Goal: Transaction & Acquisition: Purchase product/service

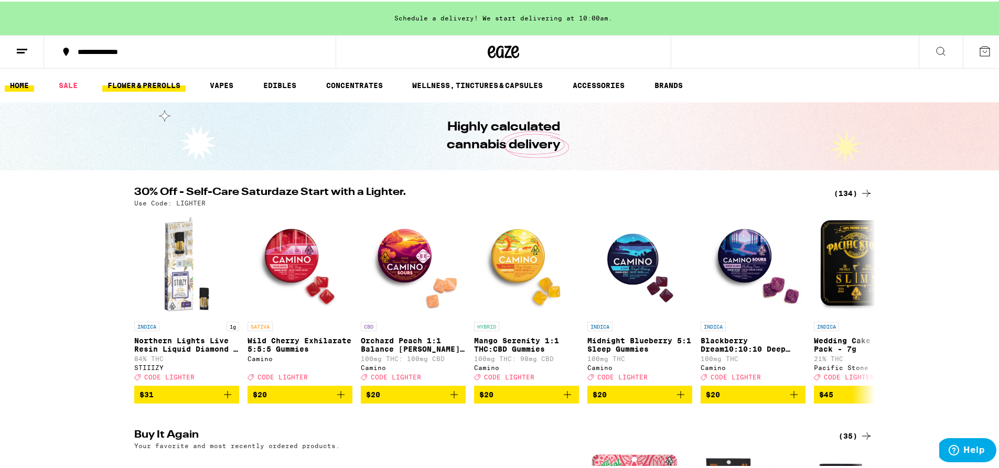
click at [132, 80] on link "FLOWER & PREROLLS" at bounding box center [143, 84] width 83 height 13
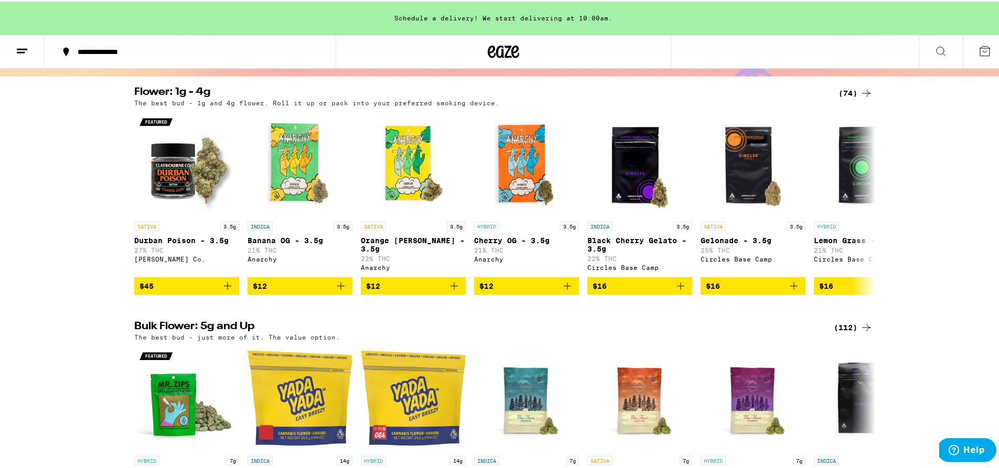
scroll to position [101, 0]
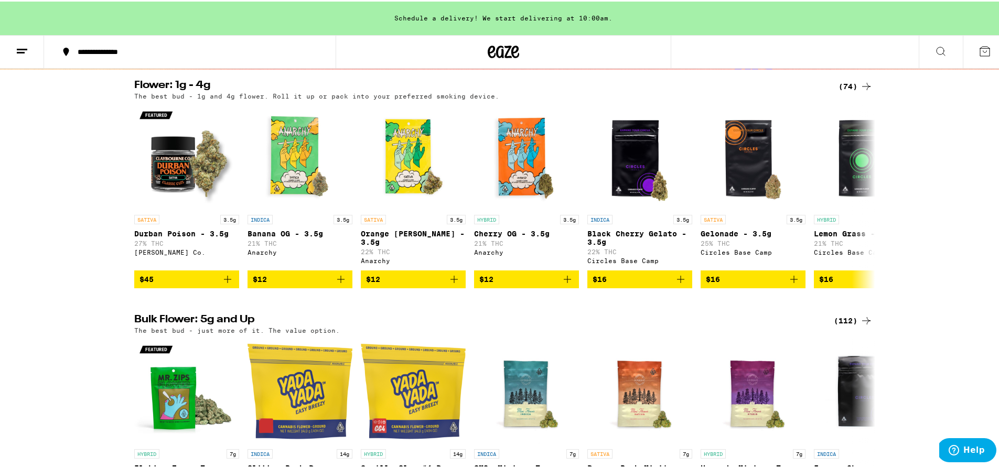
click at [844, 326] on div "(112)" at bounding box center [853, 319] width 39 height 13
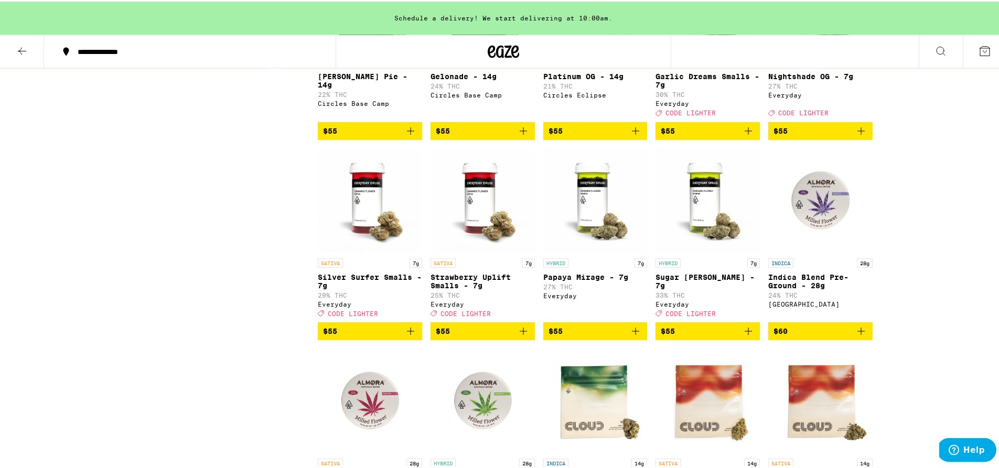
scroll to position [1971, 0]
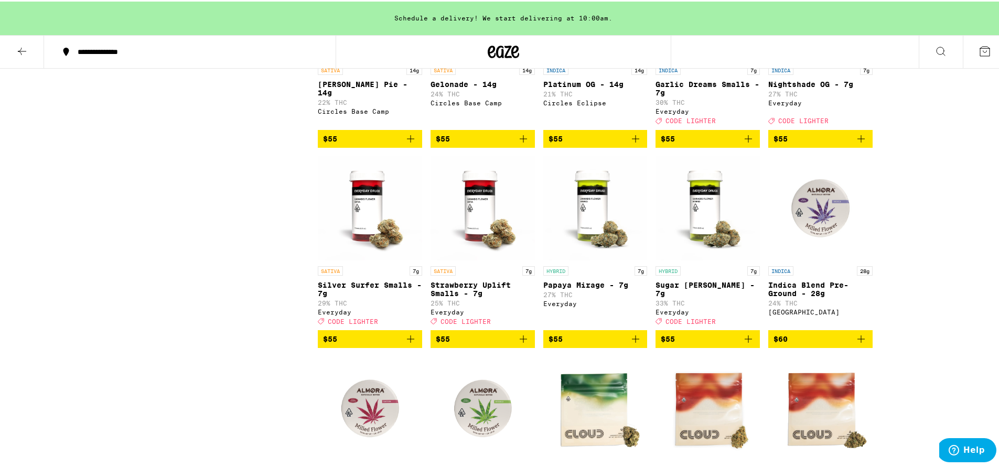
click at [27, 47] on icon at bounding box center [22, 50] width 13 height 13
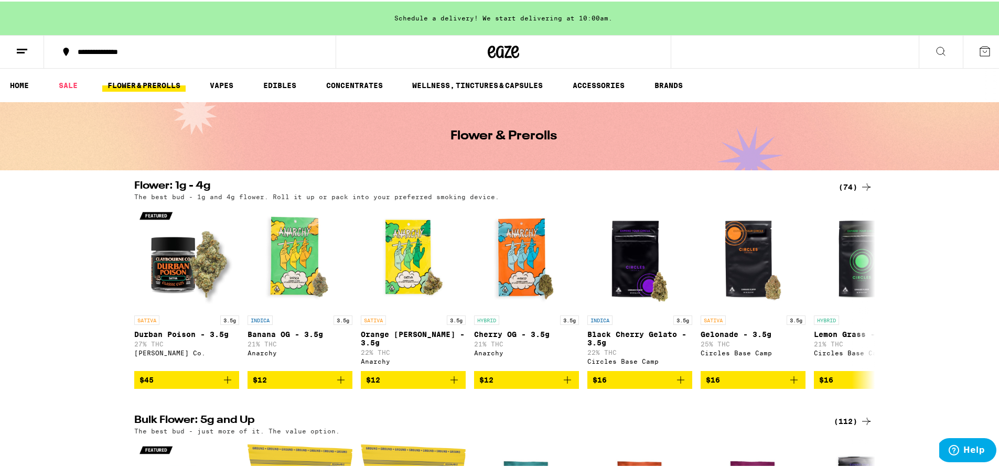
click at [840, 183] on div "(74)" at bounding box center [855, 185] width 34 height 13
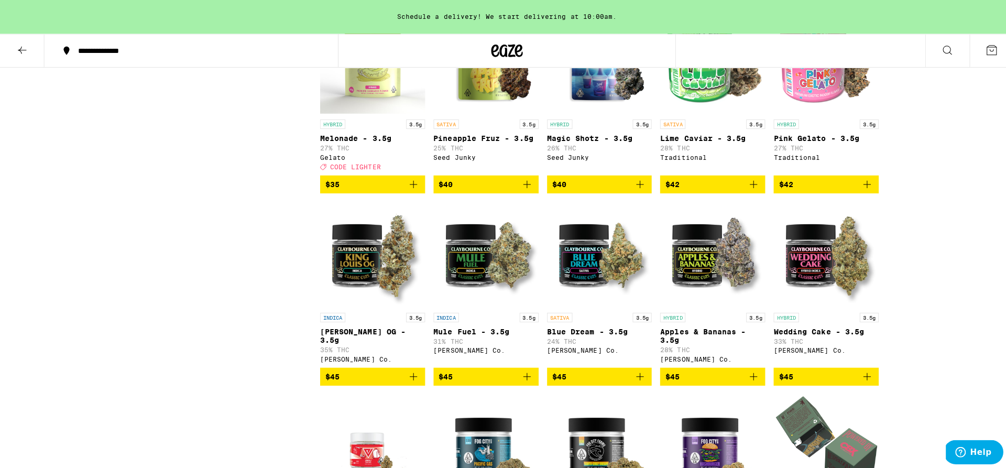
scroll to position [1652, 0]
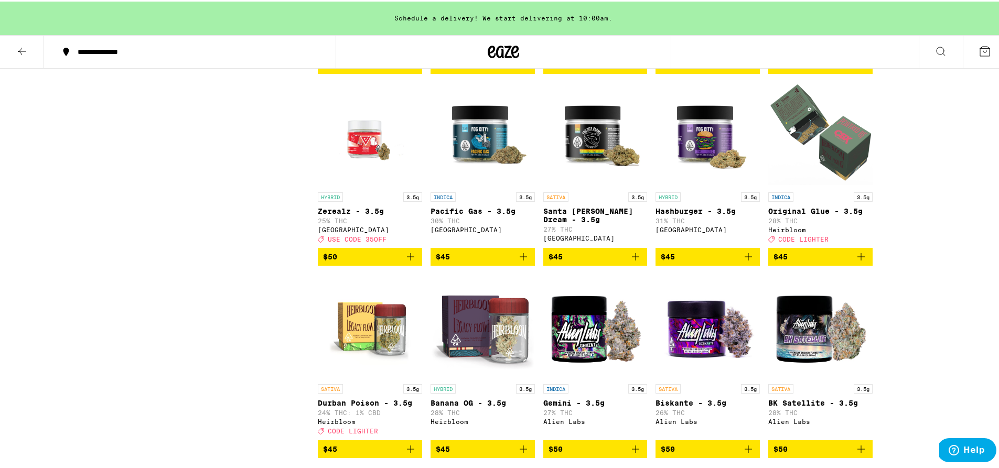
click at [814, 180] on img "Open page for Original Glue - 3.5g from Heirbloom" at bounding box center [820, 133] width 104 height 105
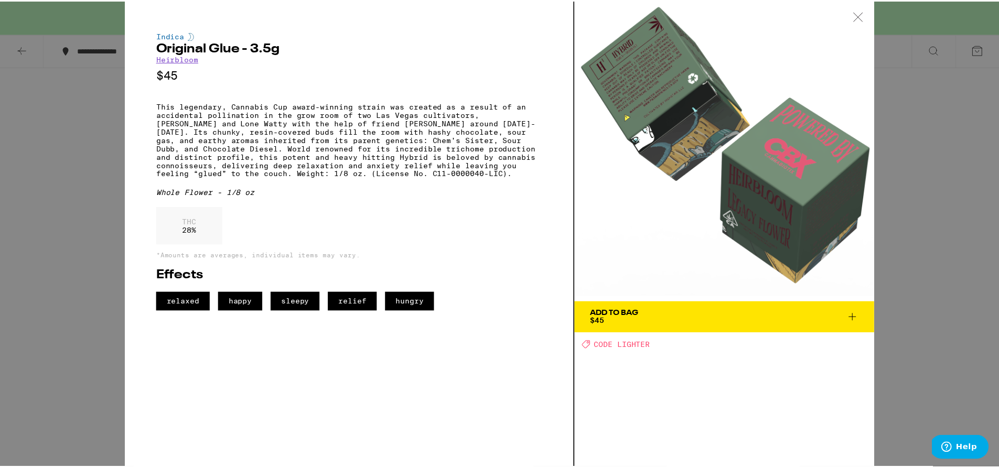
scroll to position [1619, 0]
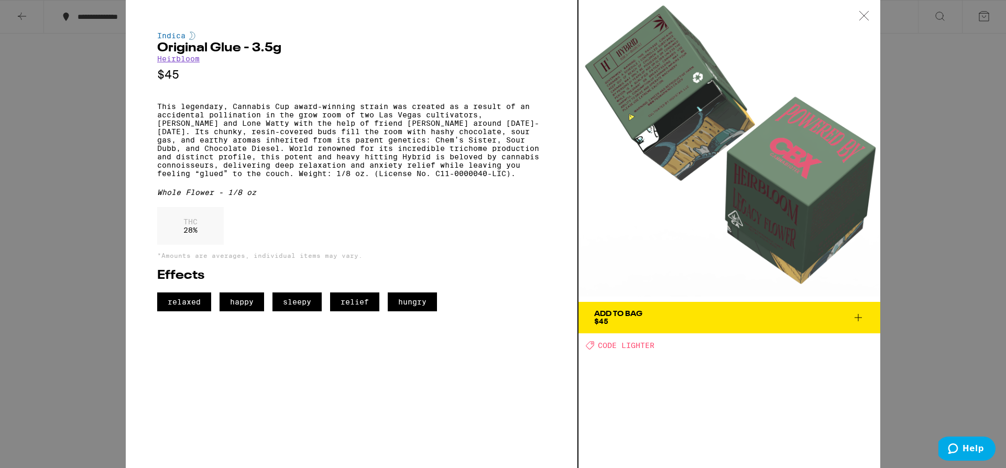
click at [968, 159] on div "Indica Original Glue - 3.5g Heirbloom $45 This legendary, Cannabis Cup award-wi…" at bounding box center [503, 234] width 1006 height 468
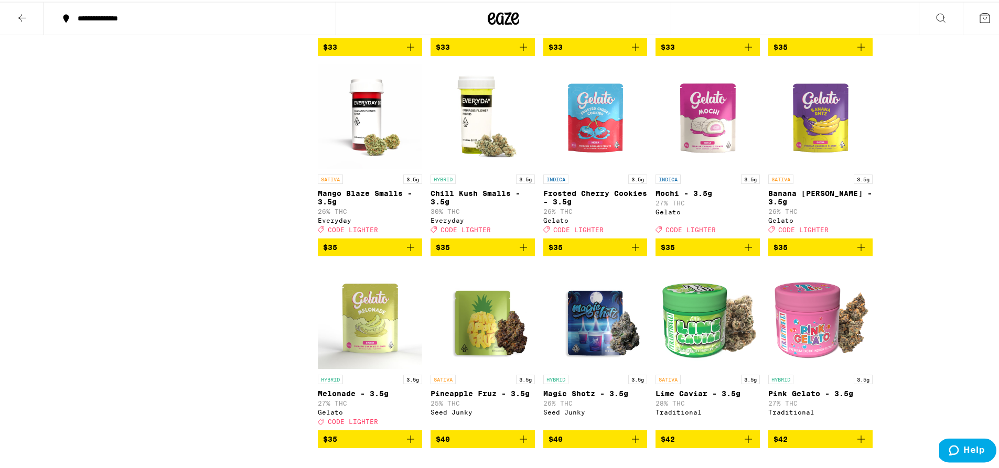
scroll to position [1006, 0]
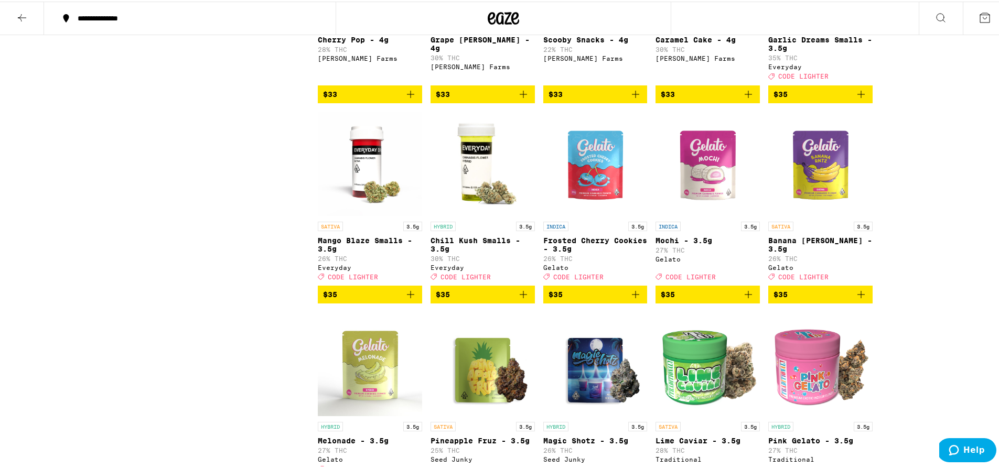
click at [376, 204] on img "Open page for Mango Blaze Smalls - 3.5g from Everyday" at bounding box center [370, 162] width 104 height 105
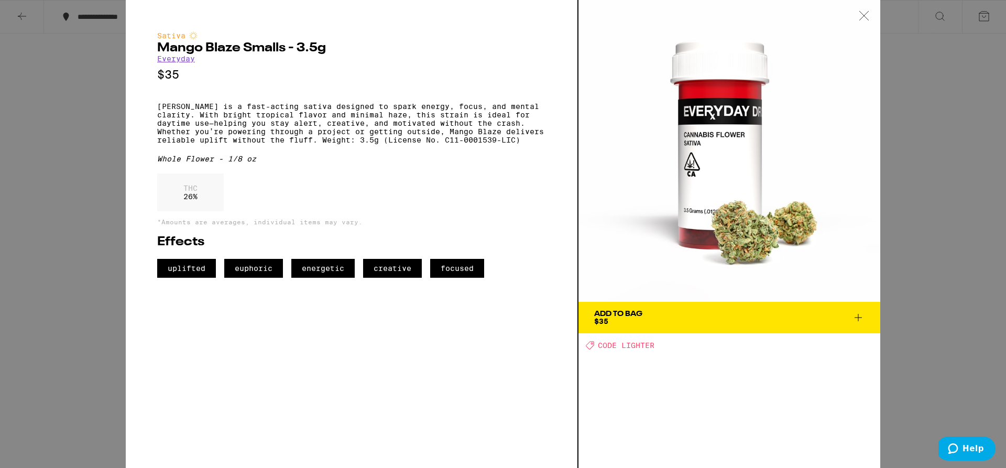
click at [915, 145] on div "Sativa Mango Blaze Smalls - 3.5g Everyday $35 Mango Blaze is a fast-acting sati…" at bounding box center [503, 234] width 1006 height 468
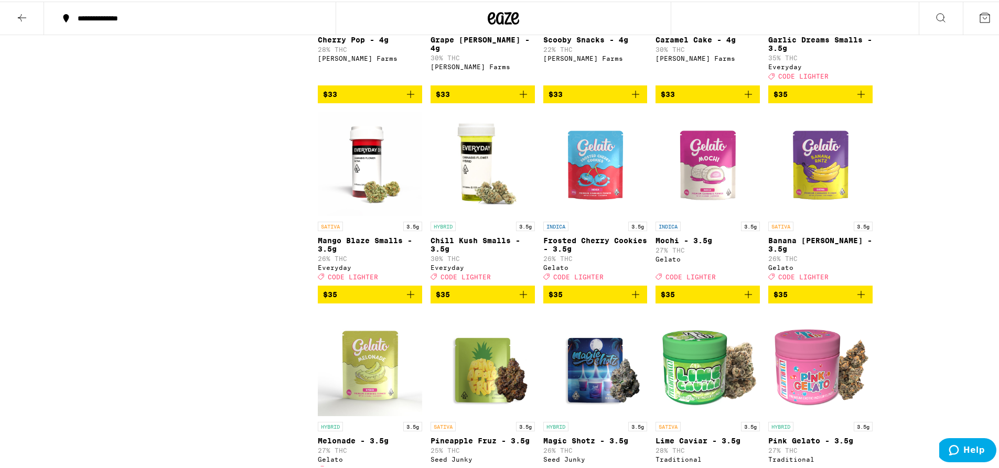
click at [12, 11] on button at bounding box center [22, 17] width 44 height 33
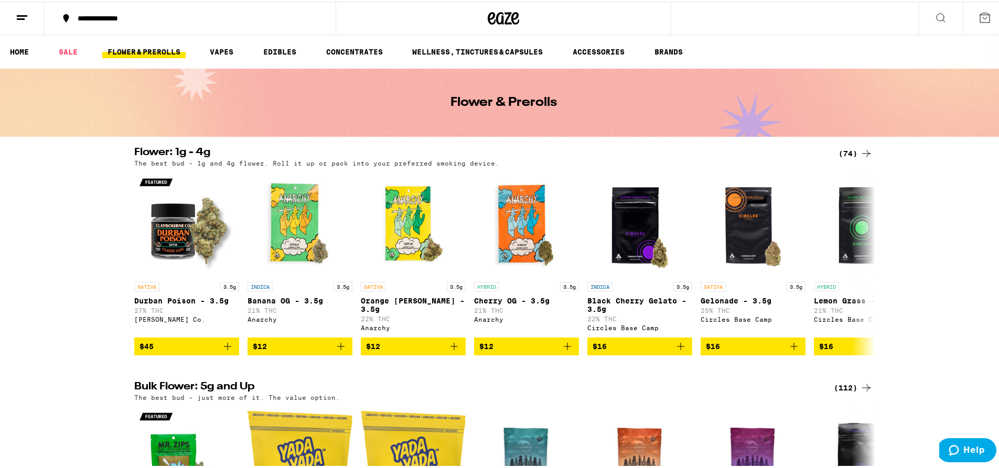
click at [860, 393] on icon at bounding box center [866, 386] width 13 height 13
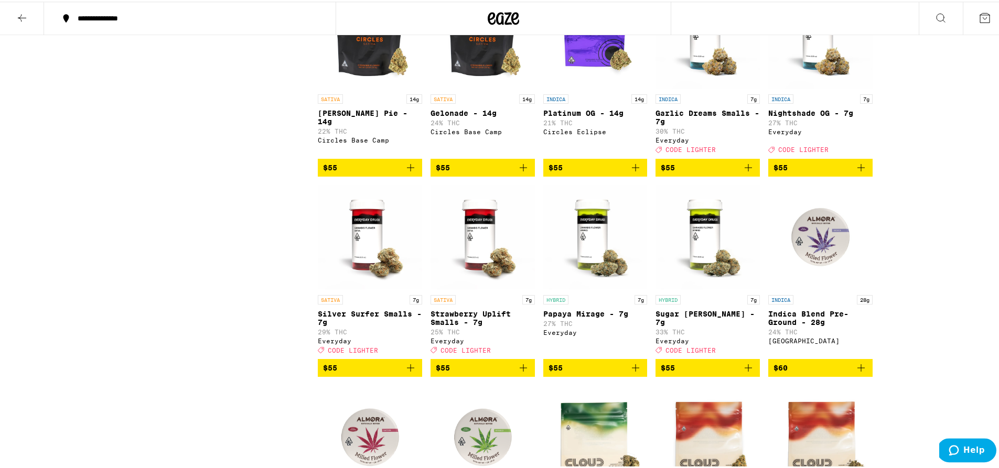
scroll to position [1938, 0]
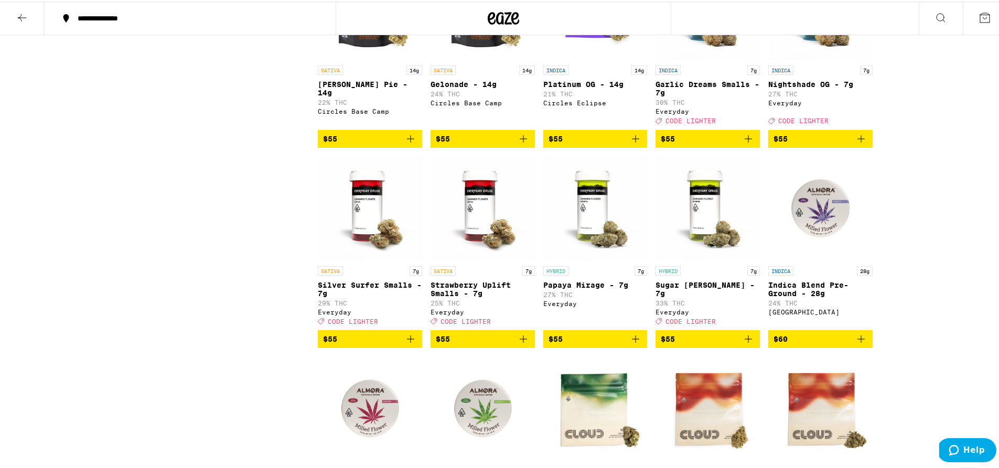
click at [593, 259] on img "Open page for Papaya Mirage - 7g from Everyday" at bounding box center [595, 207] width 104 height 105
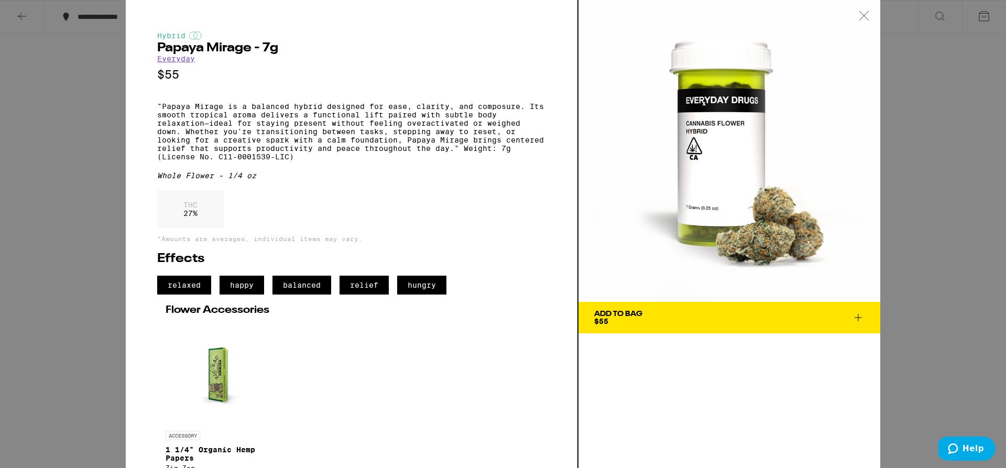
click at [659, 326] on button "Add To Bag $55" at bounding box center [730, 317] width 302 height 31
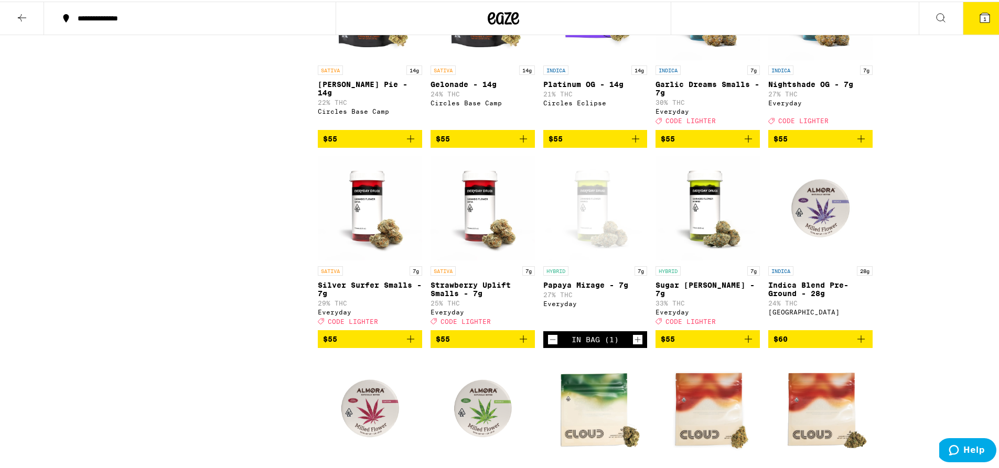
click at [977, 26] on button "1" at bounding box center [984, 17] width 44 height 33
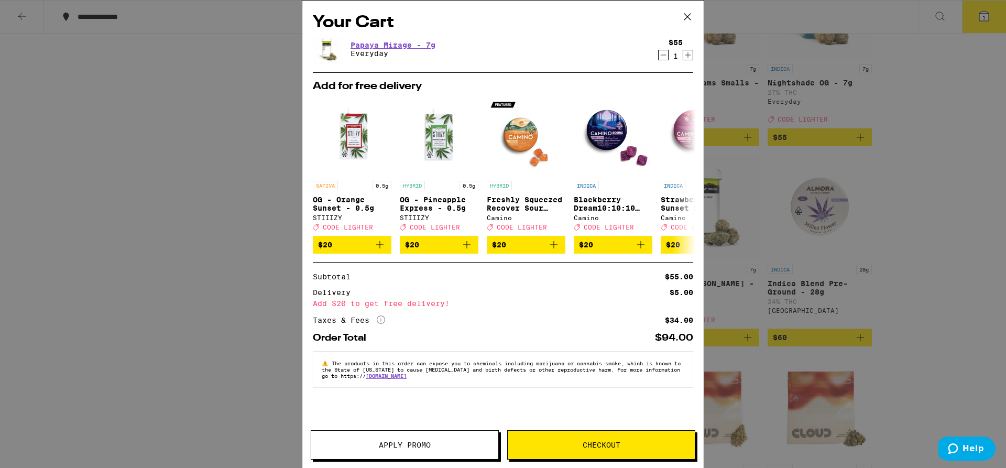
click at [396, 443] on span "Apply Promo" at bounding box center [405, 444] width 52 height 7
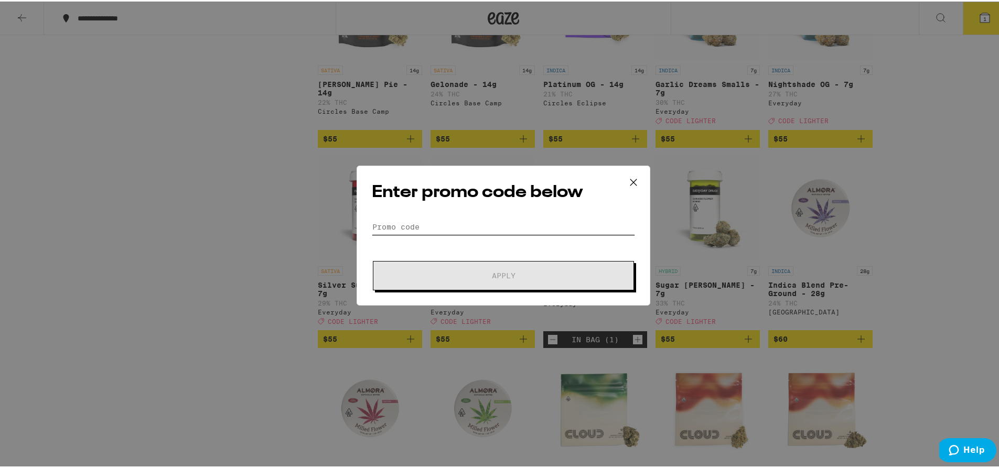
click at [434, 228] on input "Promo Code" at bounding box center [503, 226] width 263 height 16
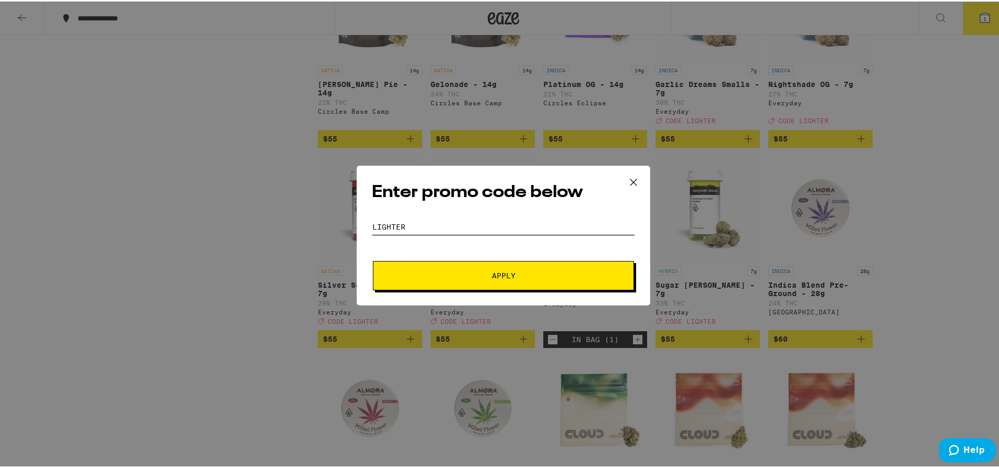
type input "lighter"
click at [503, 274] on span "Apply" at bounding box center [504, 273] width 24 height 7
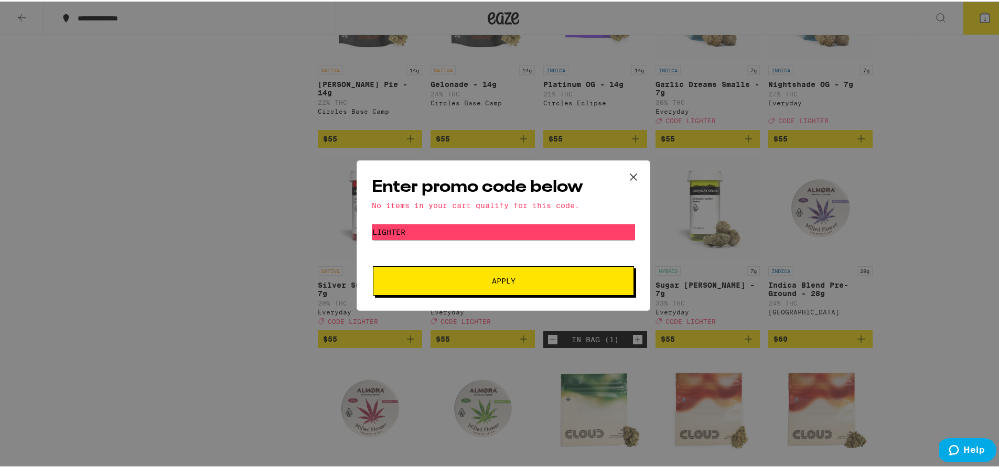
click at [630, 176] on icon at bounding box center [633, 176] width 16 height 16
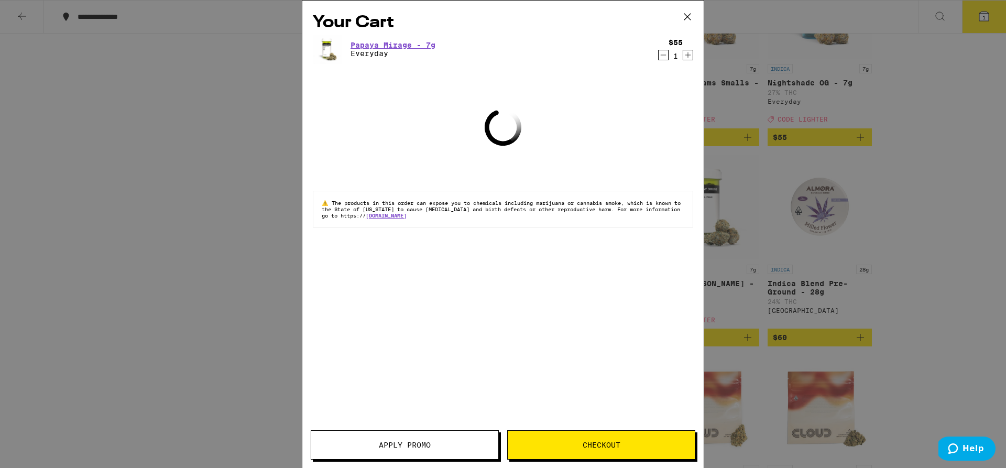
click at [663, 60] on icon "Decrement" at bounding box center [663, 55] width 9 height 13
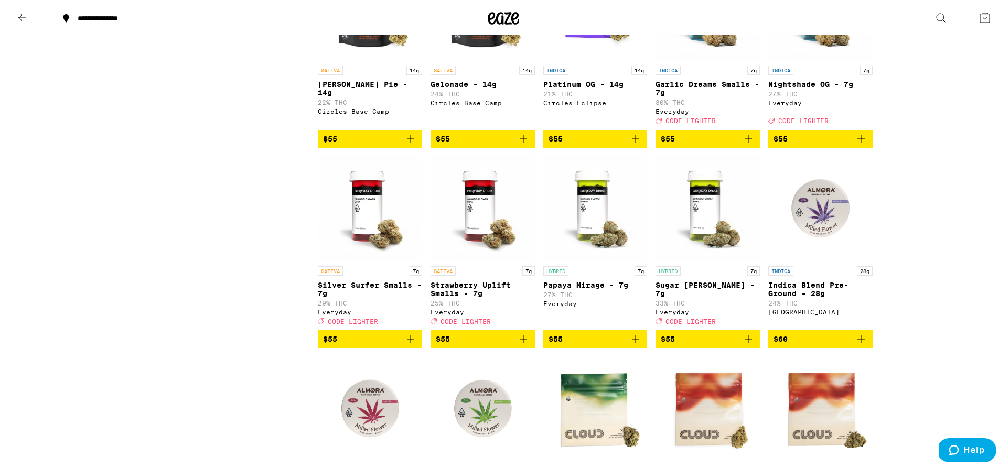
click at [591, 259] on img "Open page for Papaya Mirage - 7g from Everyday" at bounding box center [595, 207] width 104 height 105
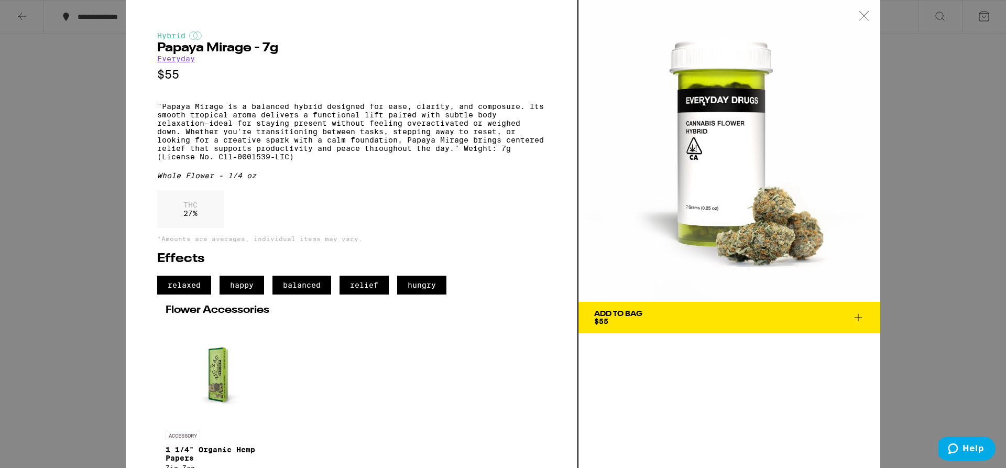
click at [616, 318] on div "Add To Bag $55" at bounding box center [618, 317] width 48 height 15
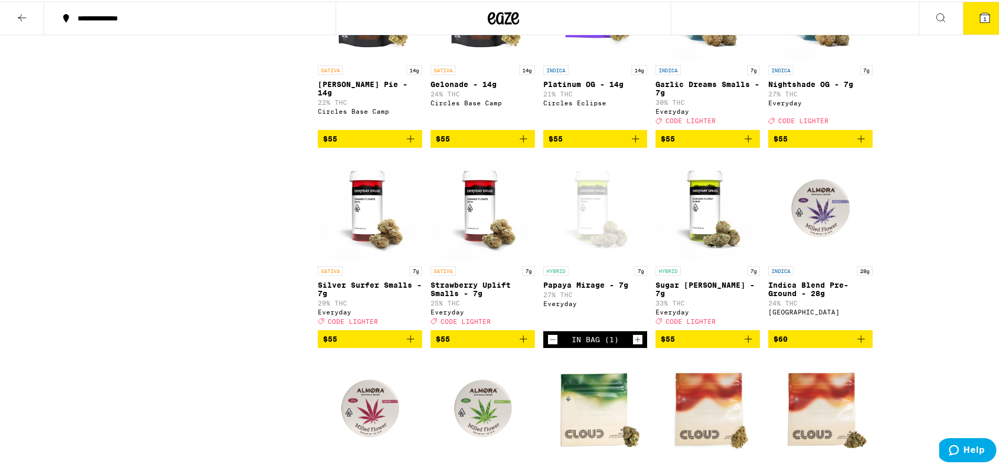
click at [984, 15] on button "1" at bounding box center [984, 17] width 44 height 33
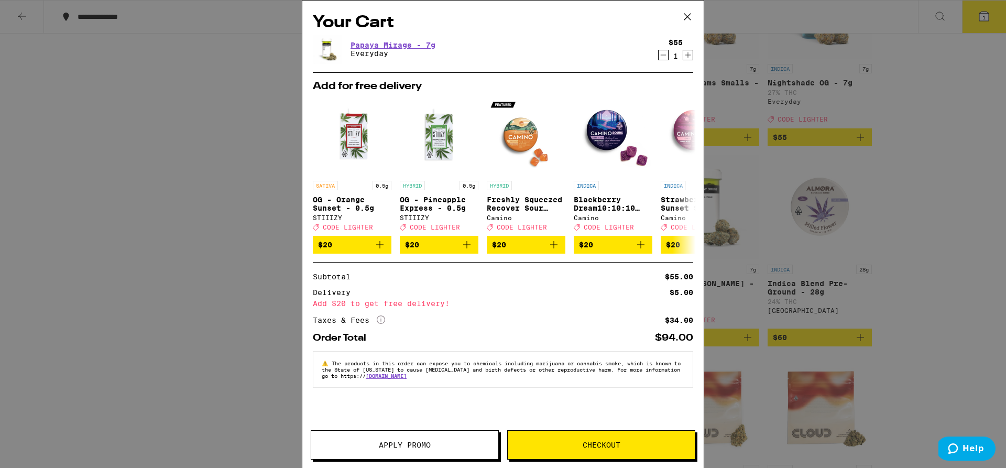
click at [665, 58] on icon "Decrement" at bounding box center [663, 55] width 9 height 13
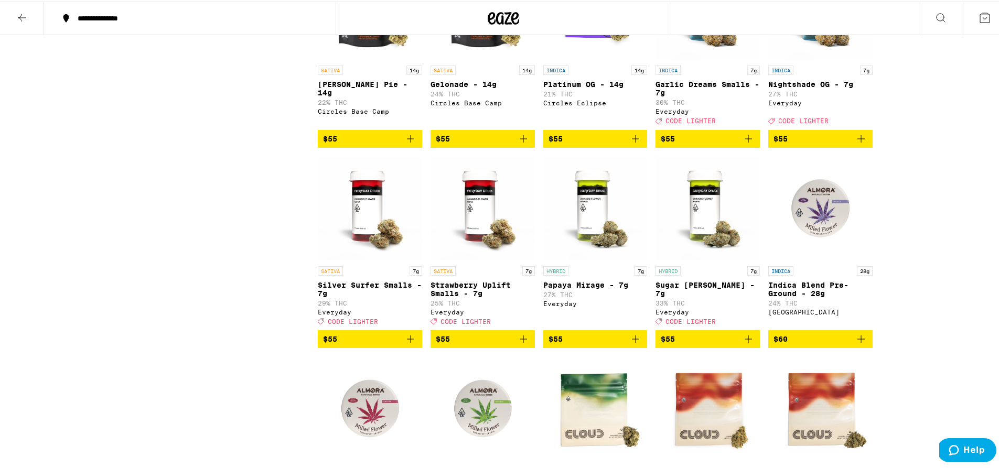
click at [16, 16] on icon at bounding box center [22, 16] width 13 height 13
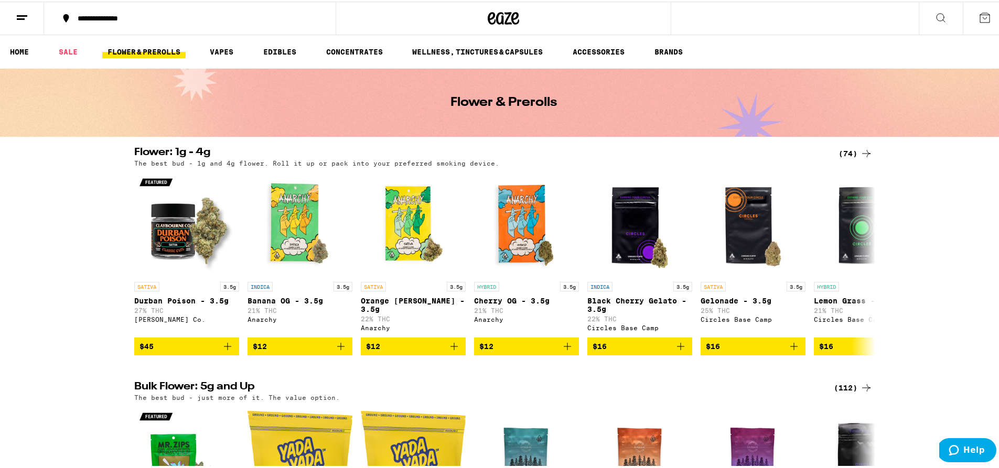
click at [860, 149] on icon at bounding box center [866, 152] width 13 height 13
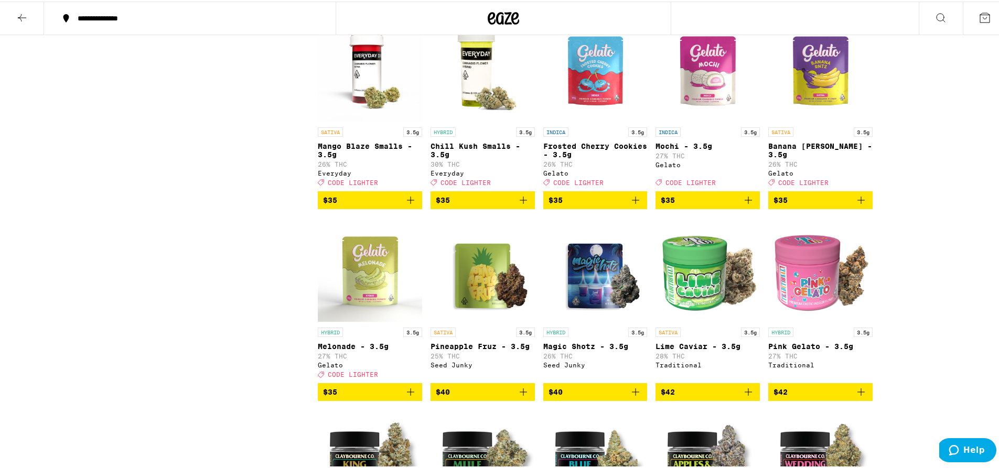
scroll to position [1082, 0]
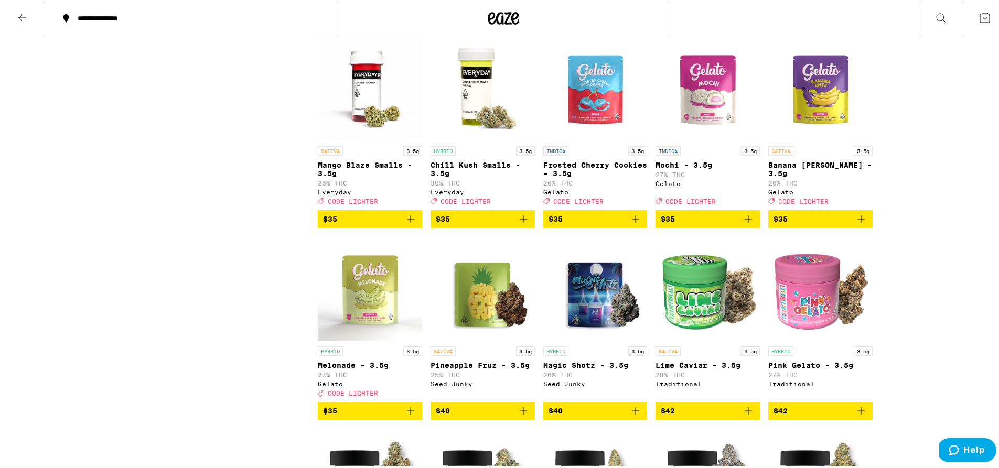
click at [410, 224] on icon "Add to bag" at bounding box center [410, 217] width 13 height 13
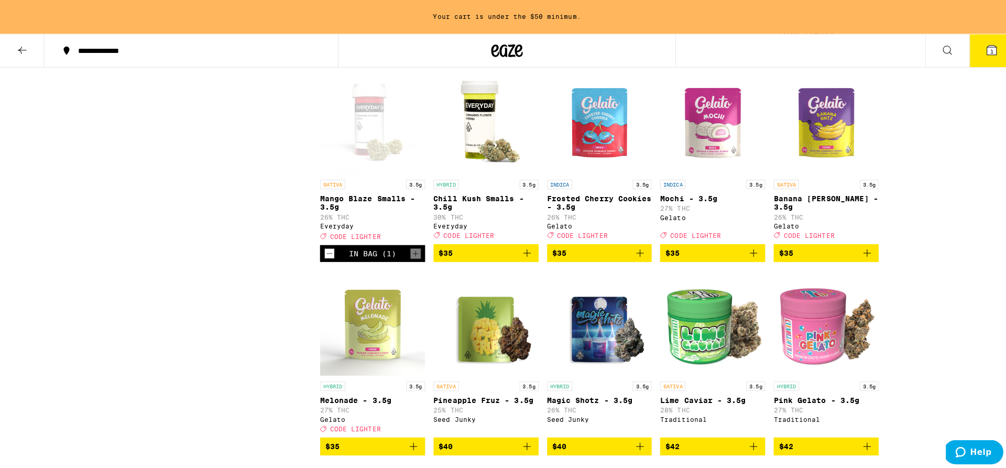
scroll to position [1116, 0]
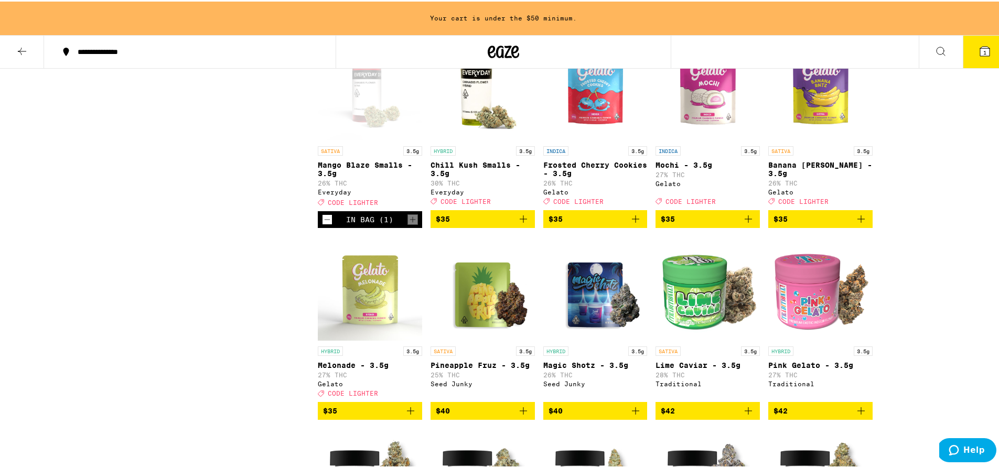
click at [980, 46] on icon at bounding box center [984, 49] width 9 height 9
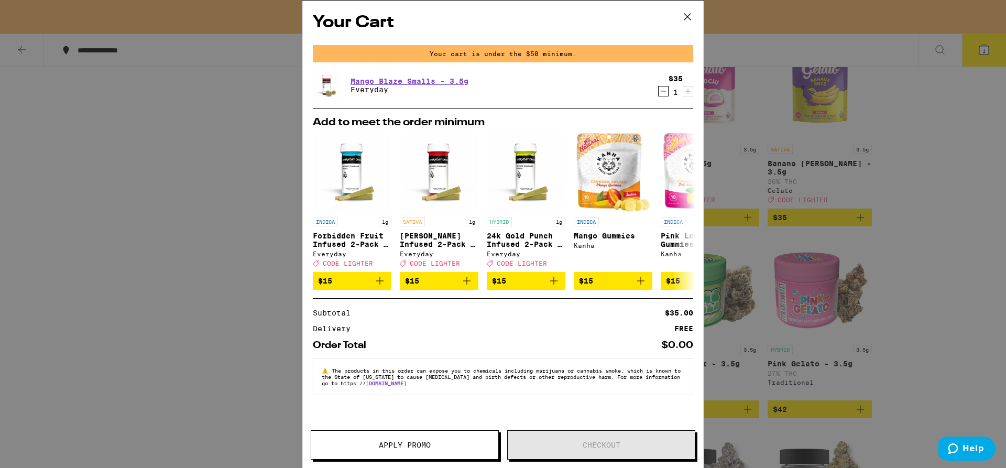
click at [664, 94] on icon "Decrement" at bounding box center [663, 91] width 9 height 13
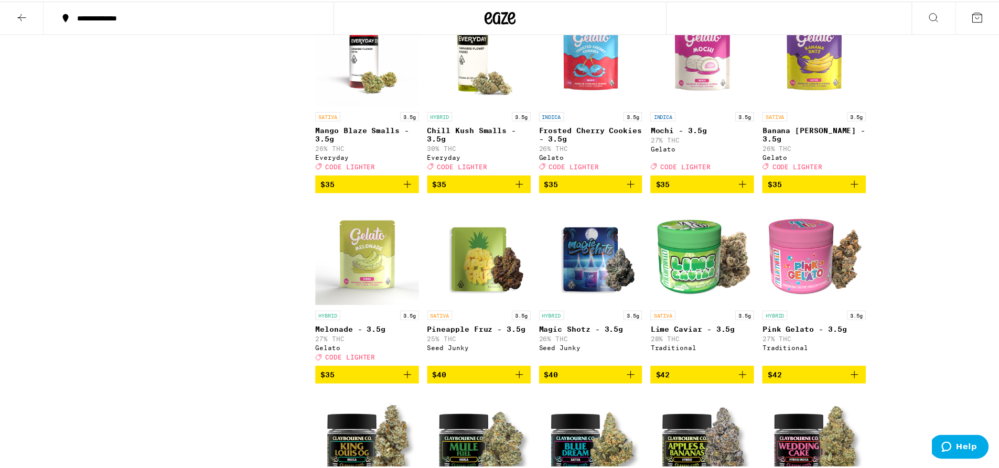
scroll to position [1082, 0]
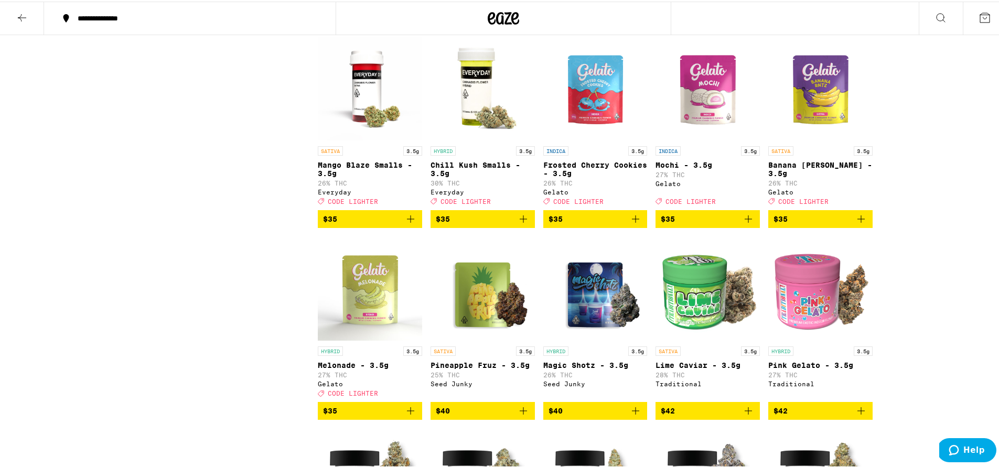
click at [472, 224] on span "$35" at bounding box center [483, 217] width 94 height 13
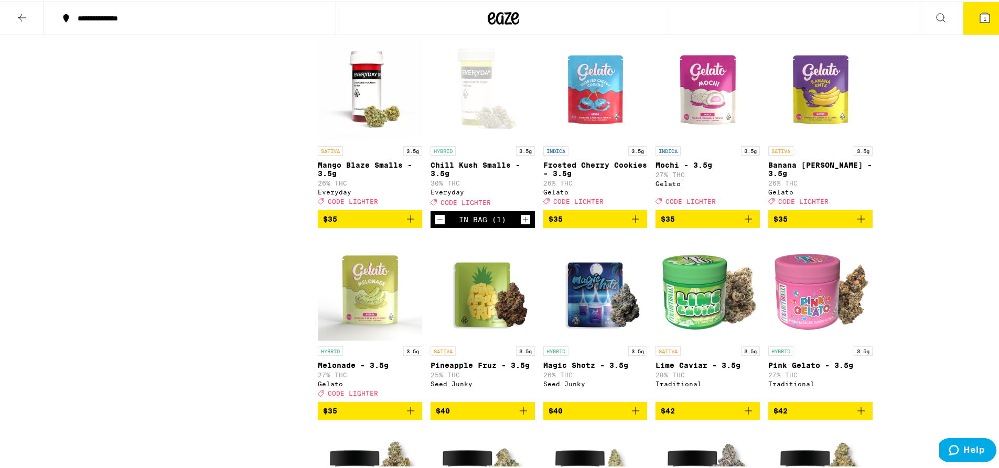
scroll to position [1116, 0]
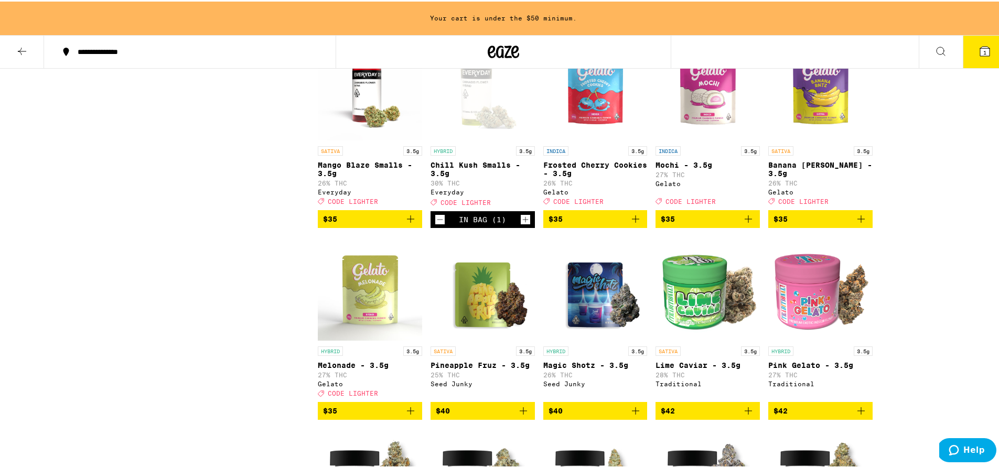
click at [524, 224] on icon "Increment" at bounding box center [525, 218] width 9 height 13
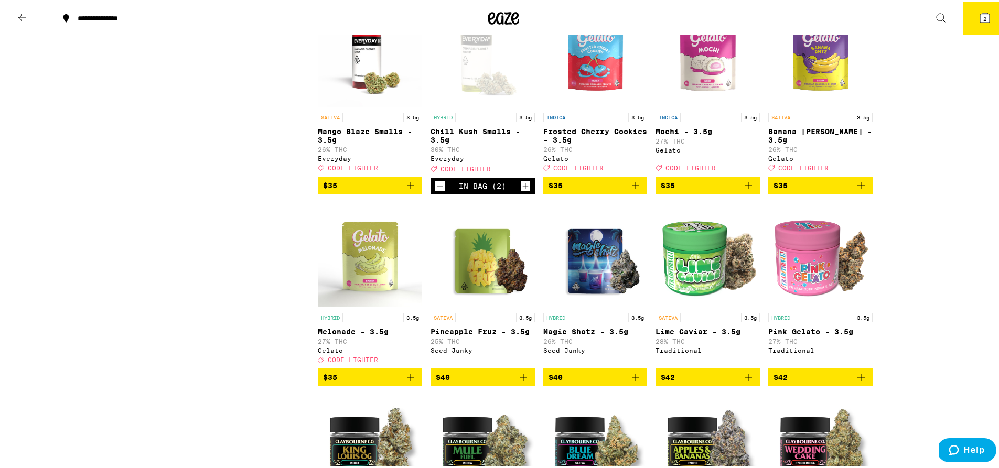
scroll to position [1082, 0]
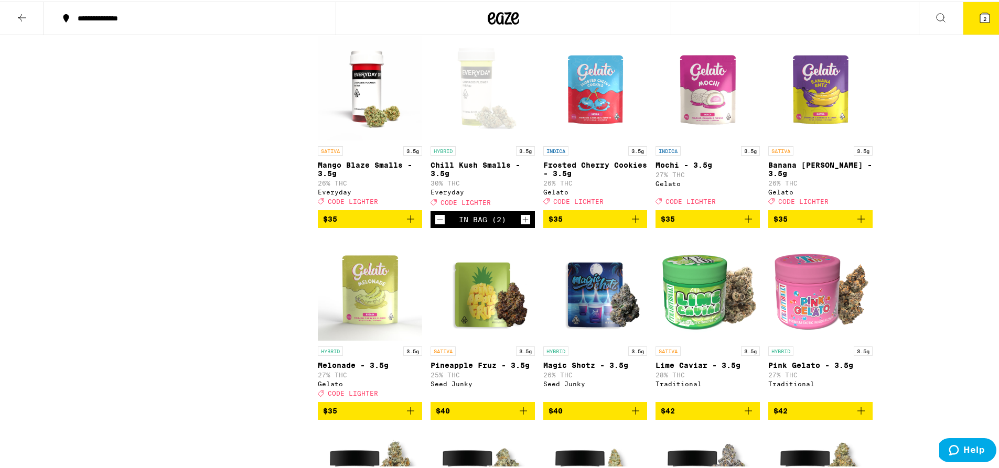
click at [524, 224] on icon "Increment" at bounding box center [525, 218] width 9 height 13
click at [437, 224] on icon "Decrement" at bounding box center [439, 218] width 9 height 13
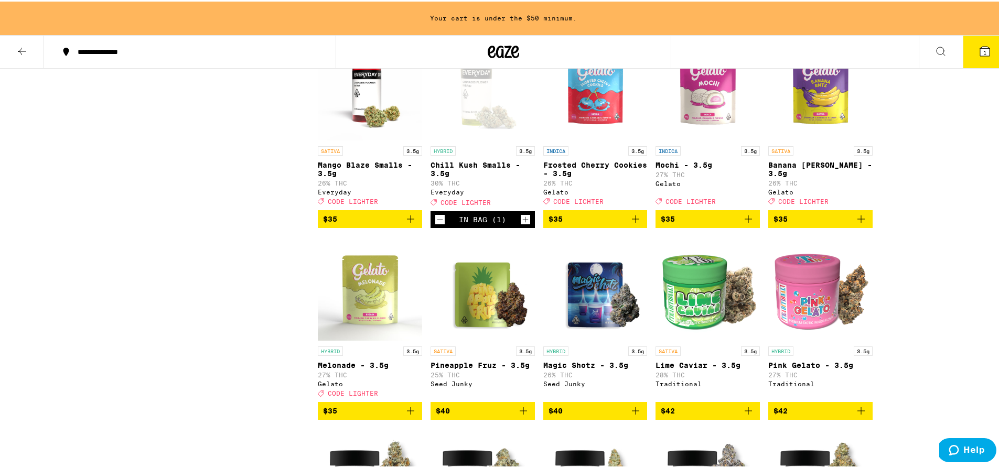
click at [437, 224] on icon "Decrement" at bounding box center [439, 218] width 9 height 13
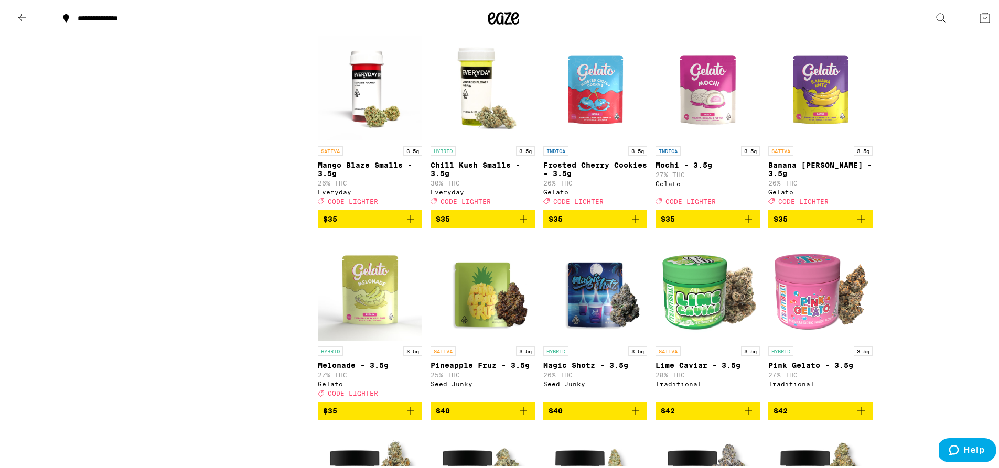
click at [407, 224] on icon "Add to bag" at bounding box center [410, 217] width 13 height 13
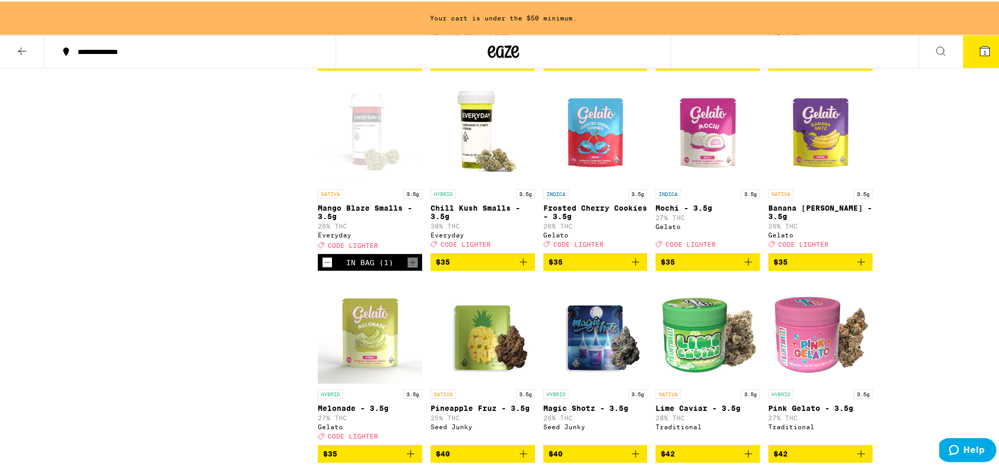
scroll to position [1048, 0]
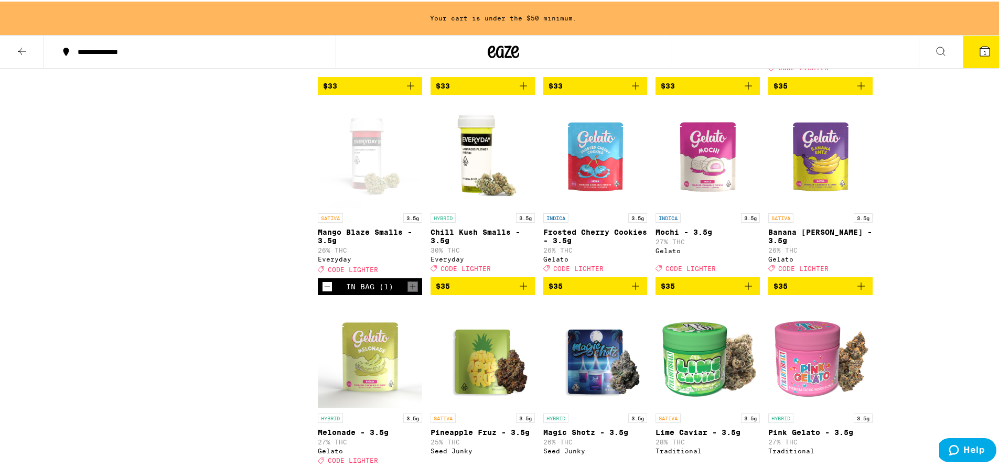
click at [318, 294] on div "In Bag (1)" at bounding box center [370, 285] width 104 height 17
click at [322, 291] on icon "Decrement" at bounding box center [326, 285] width 9 height 13
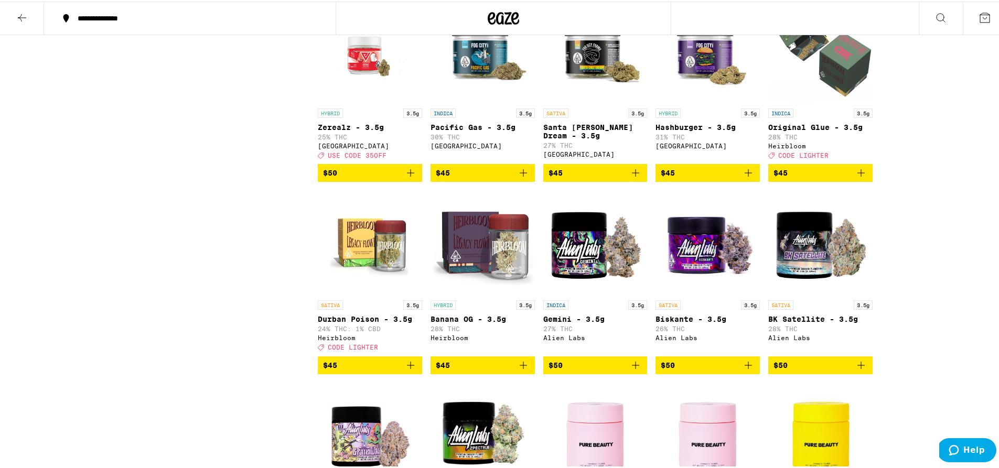
scroll to position [1803, 0]
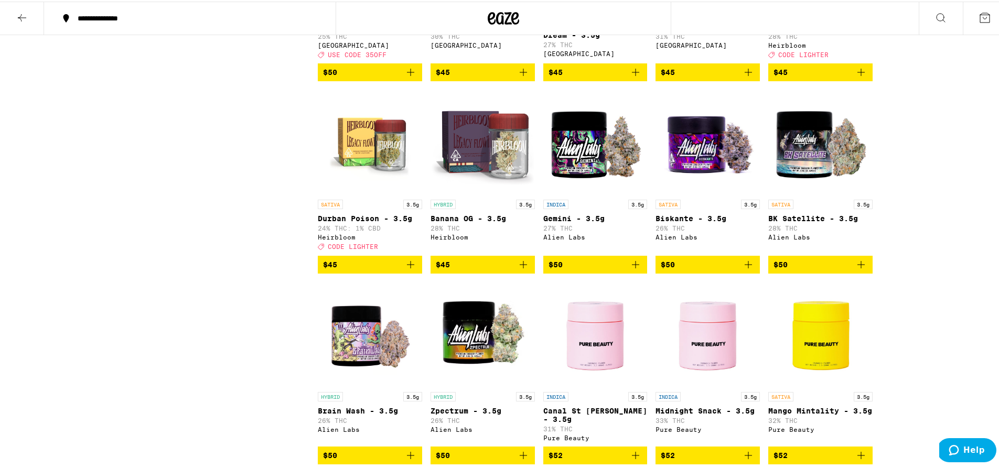
click at [408, 269] on icon "Add to bag" at bounding box center [410, 263] width 13 height 13
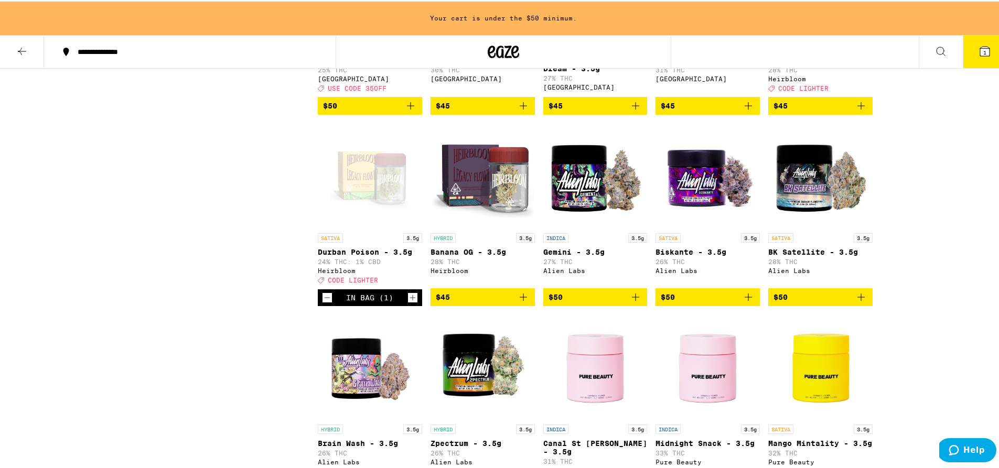
scroll to position [1837, 0]
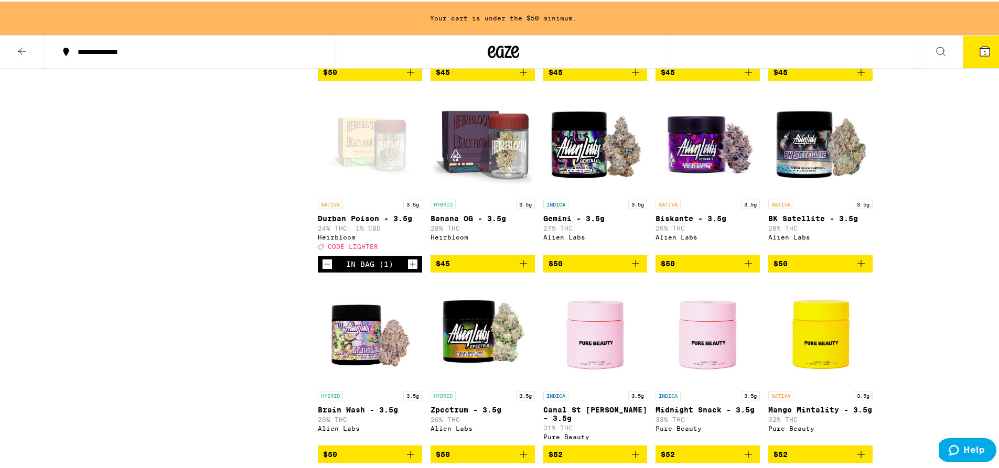
click at [409, 269] on icon "Increment" at bounding box center [412, 262] width 9 height 13
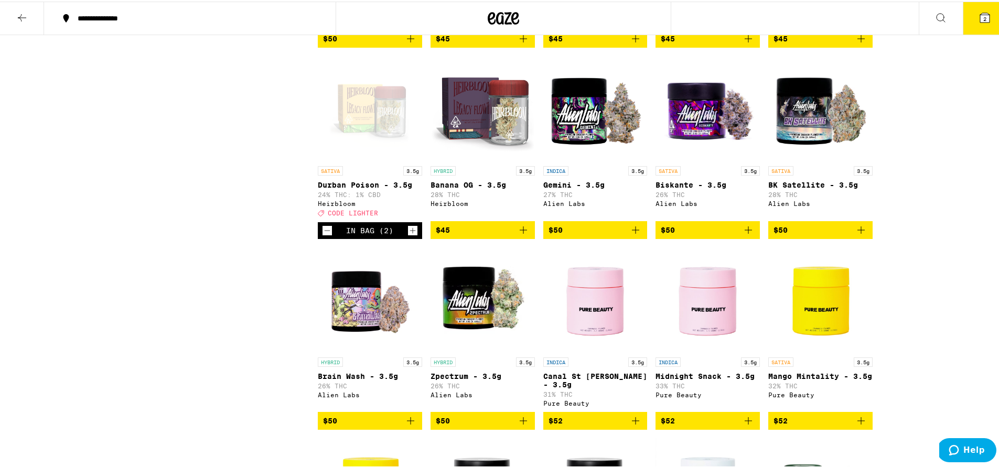
scroll to position [1803, 0]
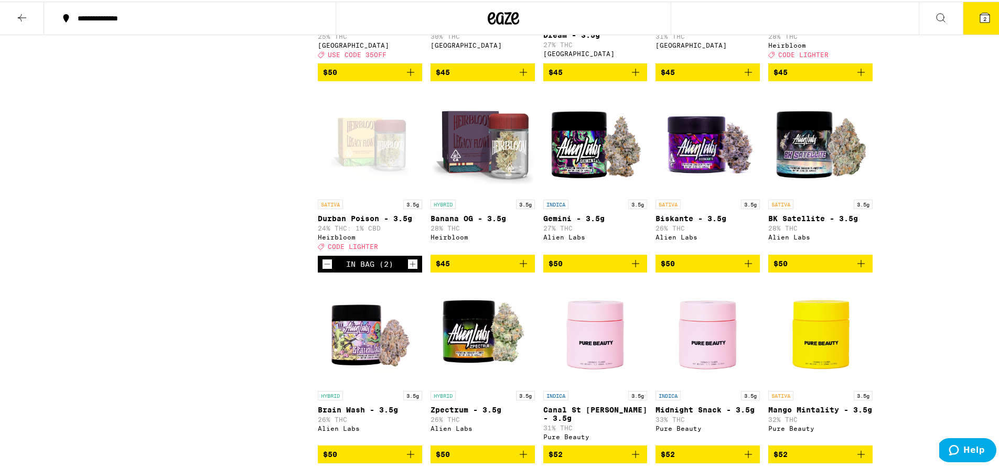
click at [980, 13] on icon at bounding box center [984, 16] width 9 height 9
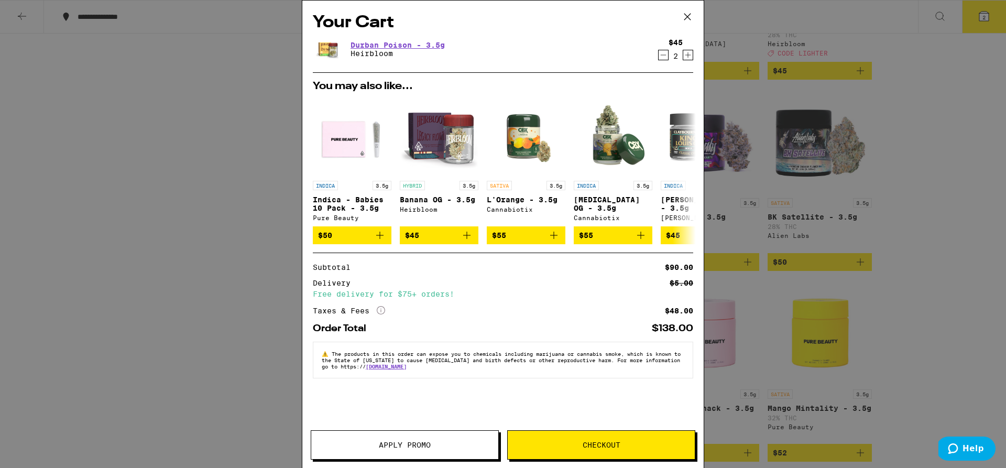
click at [425, 440] on button "Apply Promo" at bounding box center [405, 444] width 188 height 29
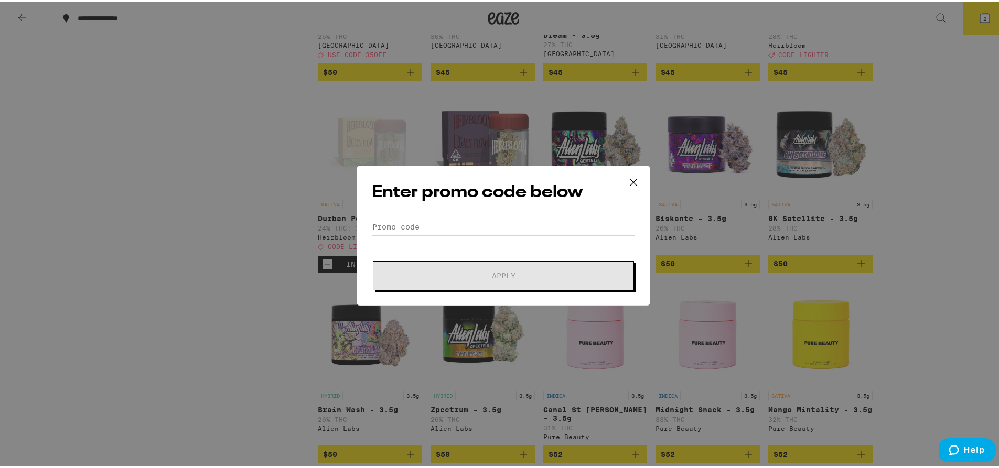
click at [412, 227] on input "Promo Code" at bounding box center [503, 226] width 263 height 16
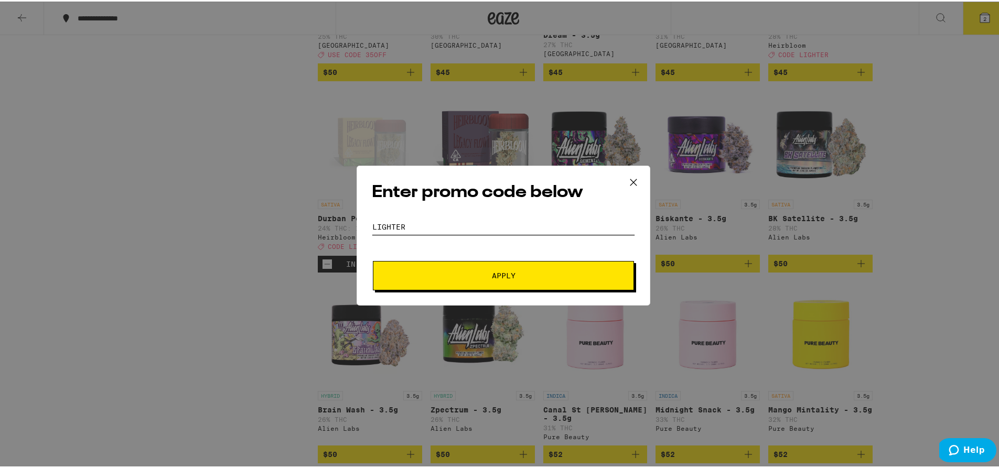
type input "lighter"
click at [499, 274] on span "Apply" at bounding box center [504, 273] width 24 height 7
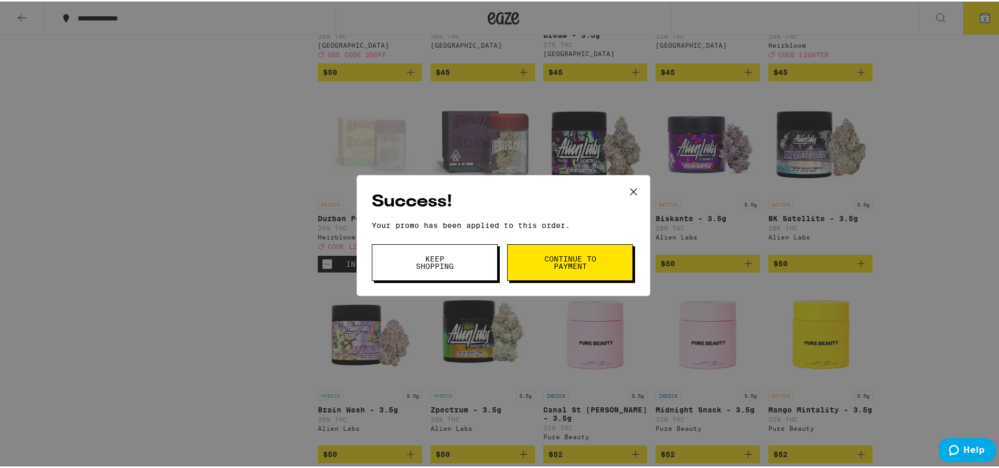
click at [431, 266] on span "Keep Shopping" at bounding box center [434, 261] width 53 height 15
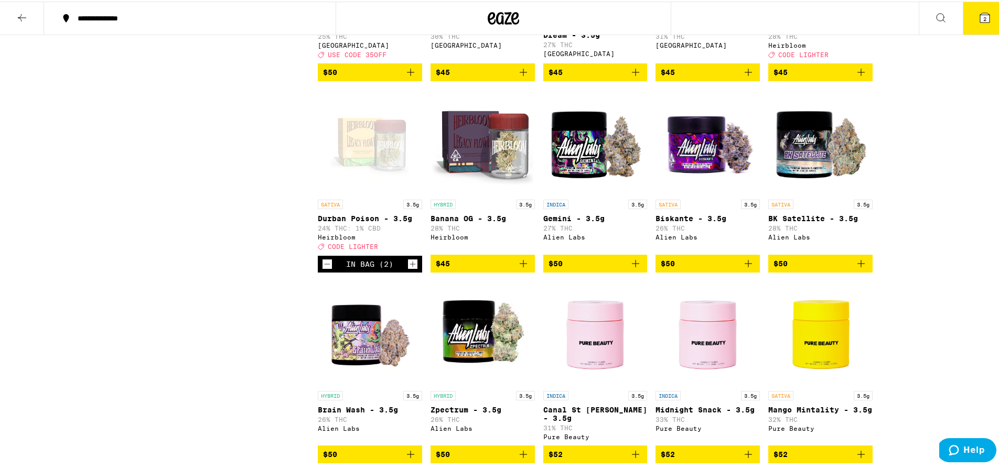
click at [980, 19] on icon at bounding box center [984, 16] width 9 height 9
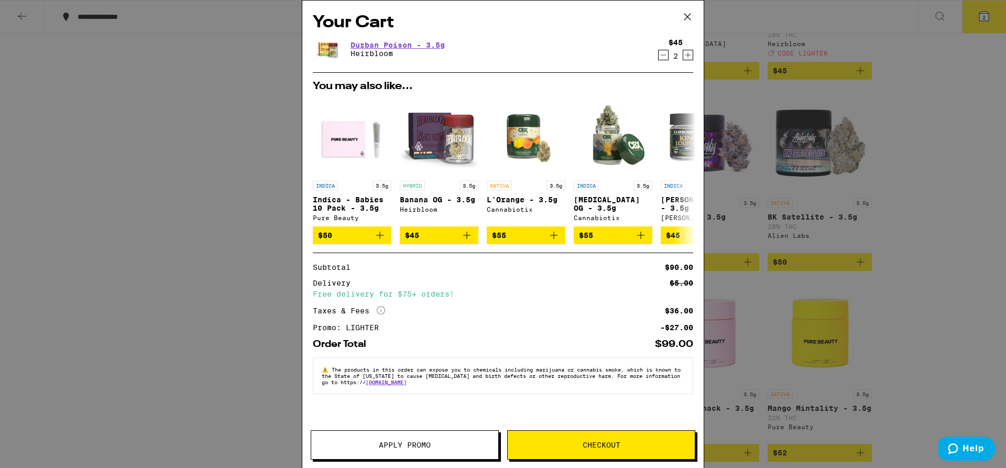
click at [689, 20] on icon at bounding box center [688, 17] width 16 height 16
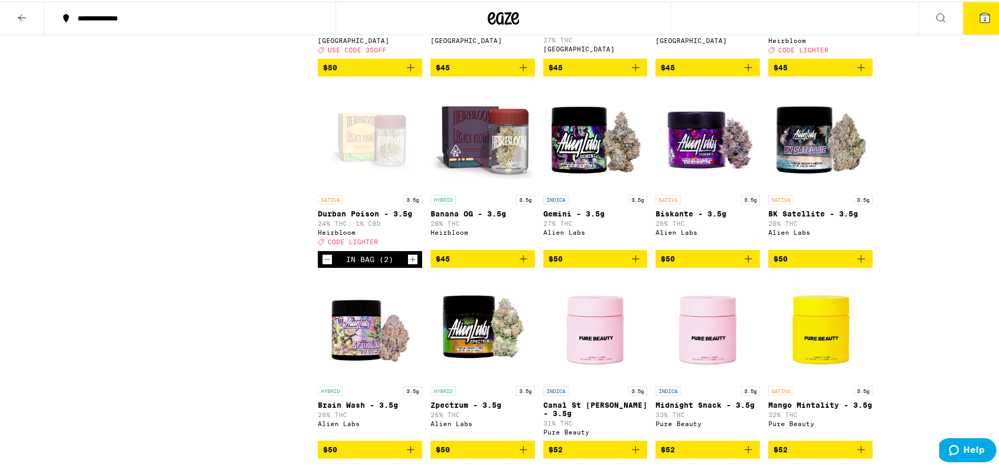
scroll to position [1828, 0]
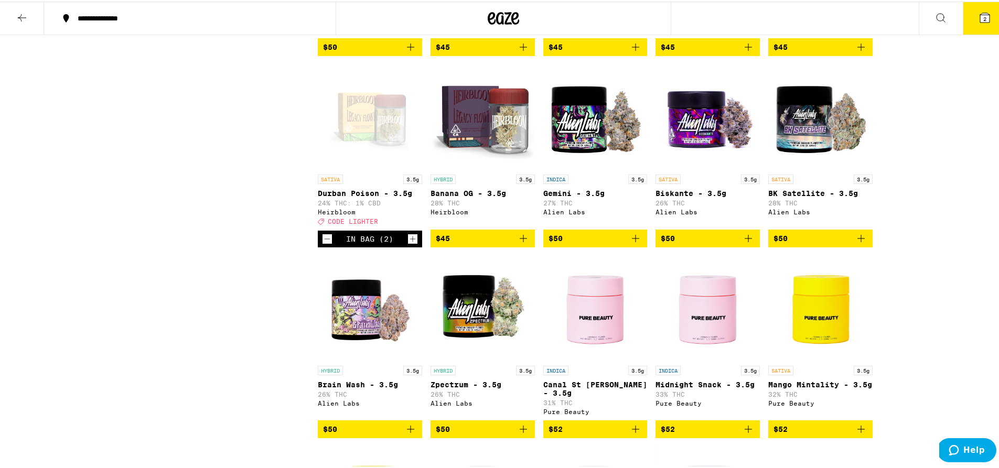
click at [326, 244] on icon "Decrement" at bounding box center [326, 237] width 9 height 13
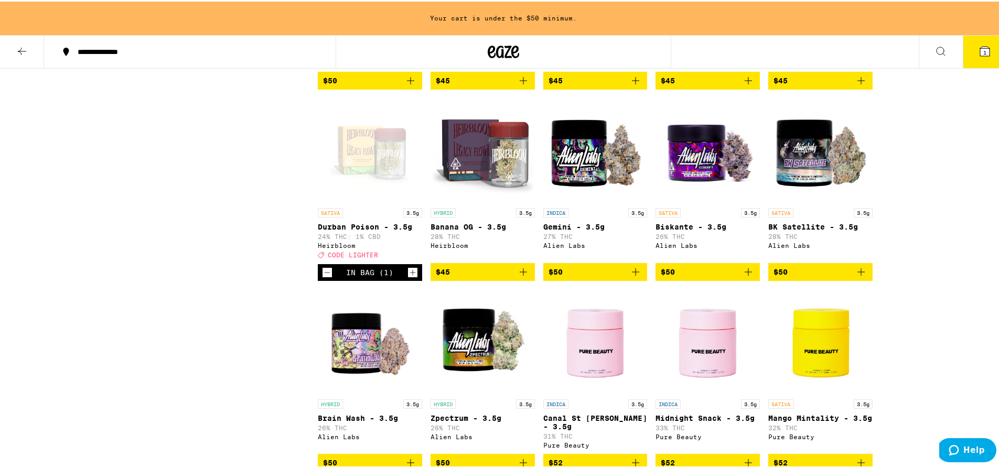
click at [323, 277] on icon "Decrement" at bounding box center [326, 271] width 9 height 13
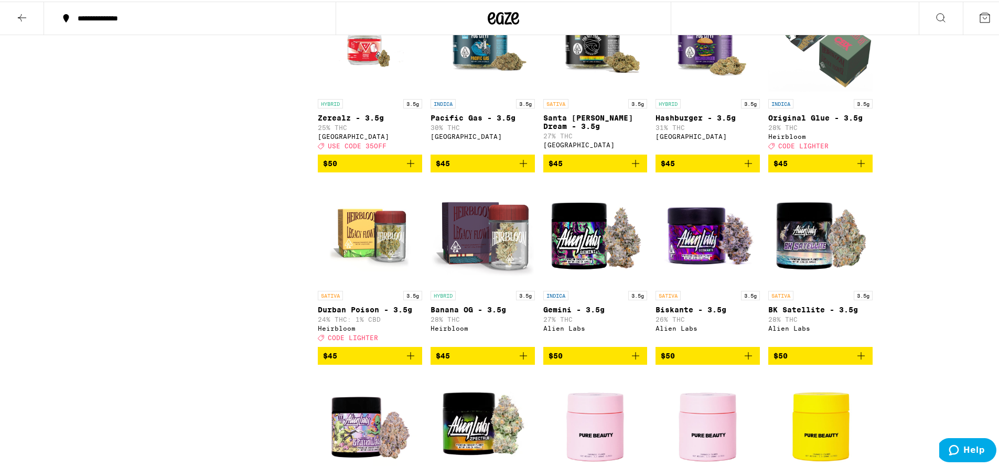
scroll to position [1703, 0]
